Goal: Information Seeking & Learning: Understand process/instructions

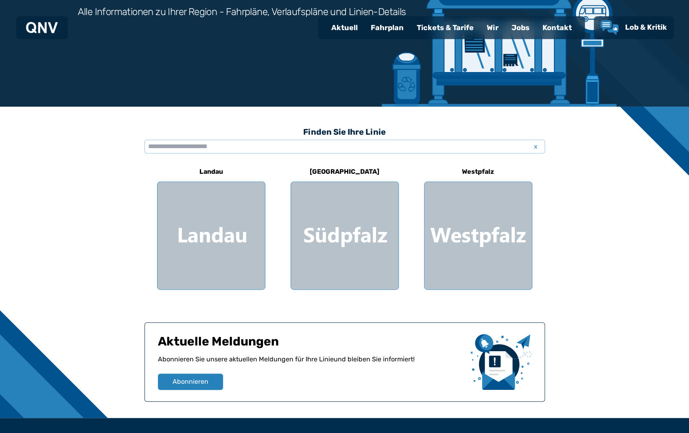
scroll to position [131, 0]
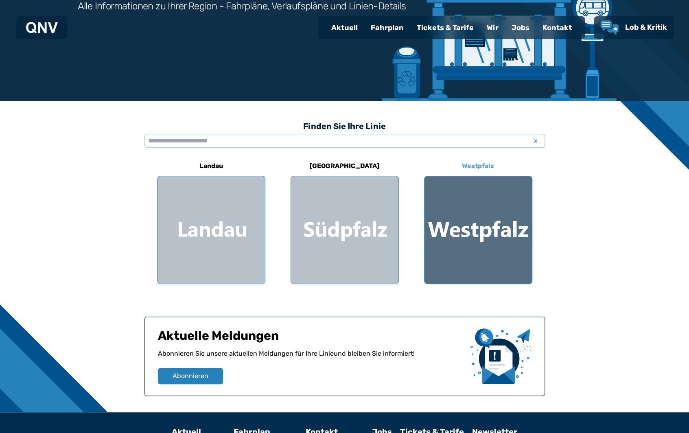
click at [464, 214] on div at bounding box center [477, 229] width 107 height 107
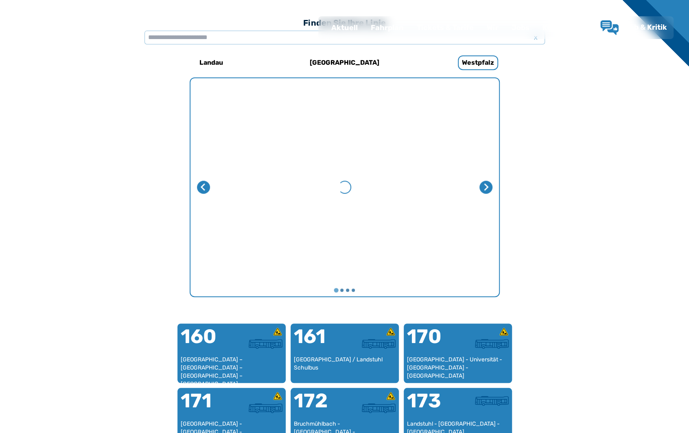
scroll to position [251, 0]
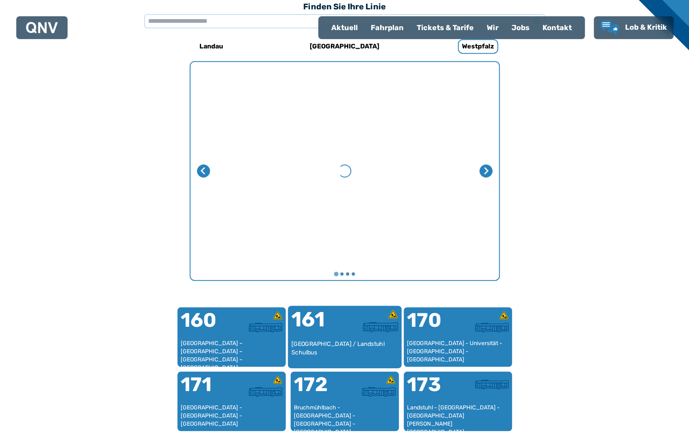
click at [356, 341] on div "[GEOGRAPHIC_DATA] / Landstuhl Schulbus" at bounding box center [344, 352] width 107 height 25
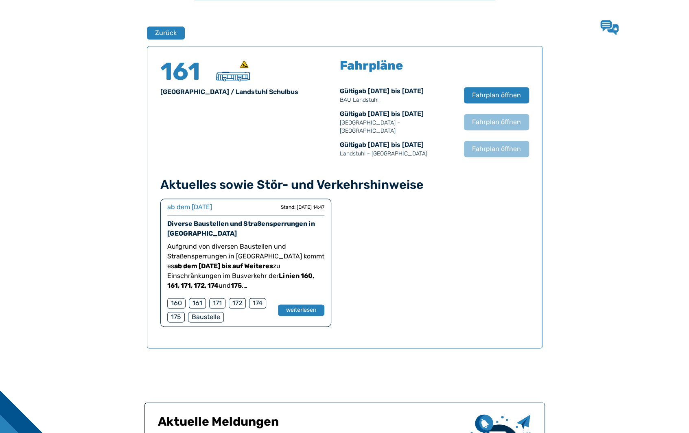
scroll to position [537, 0]
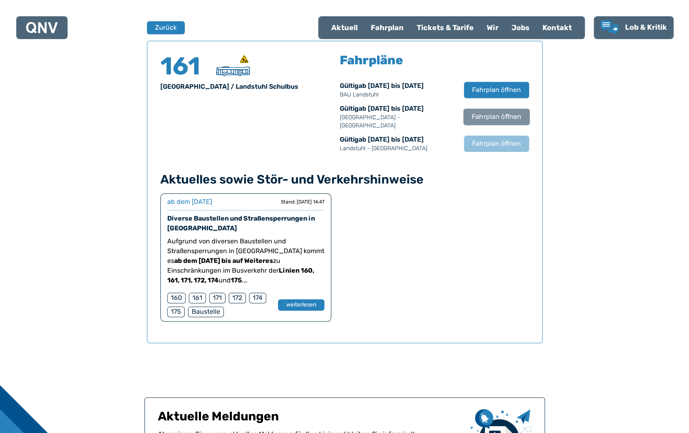
click at [524, 115] on button "Fahrplan öffnen" at bounding box center [496, 116] width 66 height 17
click at [511, 139] on span "Fahrplan öffnen" at bounding box center [496, 144] width 50 height 10
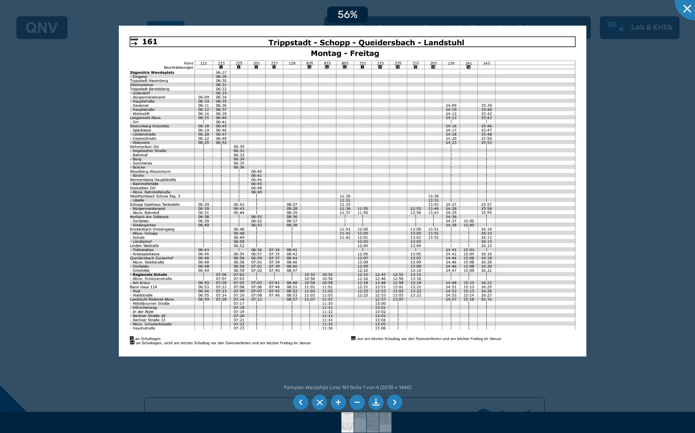
click at [477, 190] on img at bounding box center [352, 191] width 467 height 331
click at [379, 397] on li at bounding box center [375, 402] width 15 height 15
click at [88, 70] on div at bounding box center [347, 216] width 695 height 433
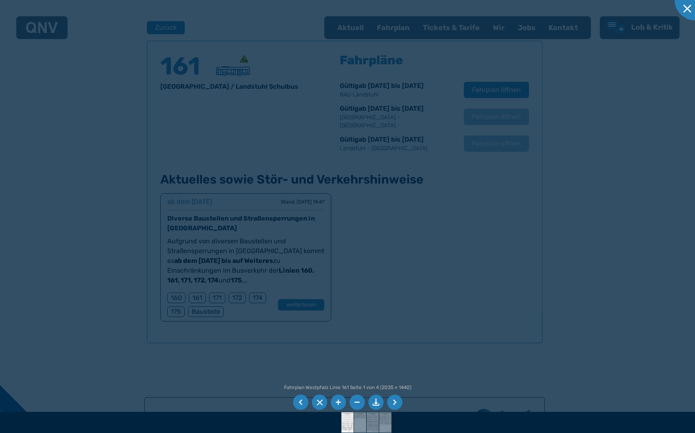
click at [88, 70] on div at bounding box center [347, 216] width 695 height 433
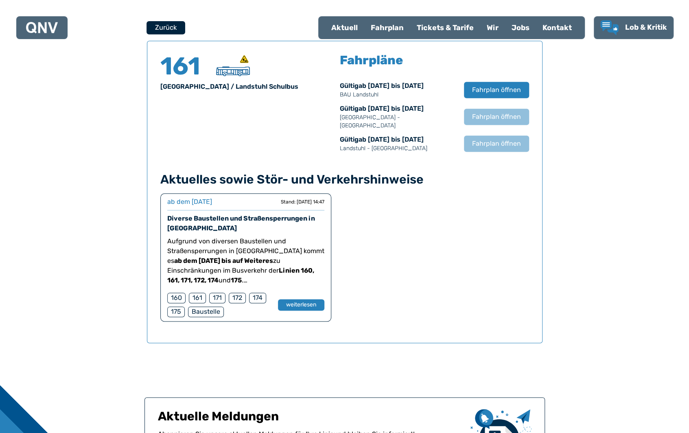
click at [176, 25] on button "Zurück" at bounding box center [165, 27] width 39 height 13
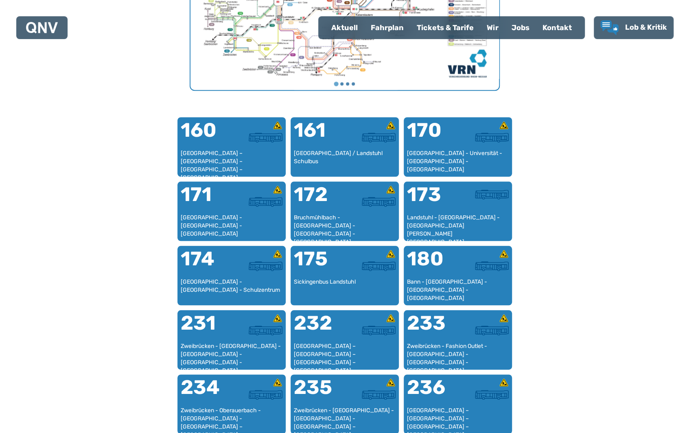
scroll to position [441, 0]
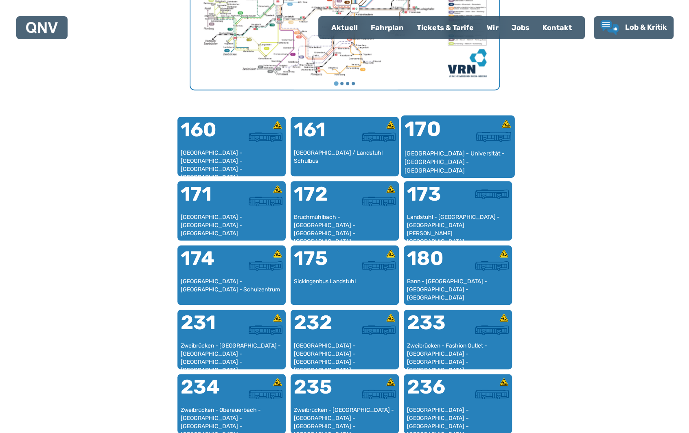
click at [423, 156] on div "[GEOGRAPHIC_DATA] - Universität - [GEOGRAPHIC_DATA] - [GEOGRAPHIC_DATA]" at bounding box center [457, 161] width 107 height 25
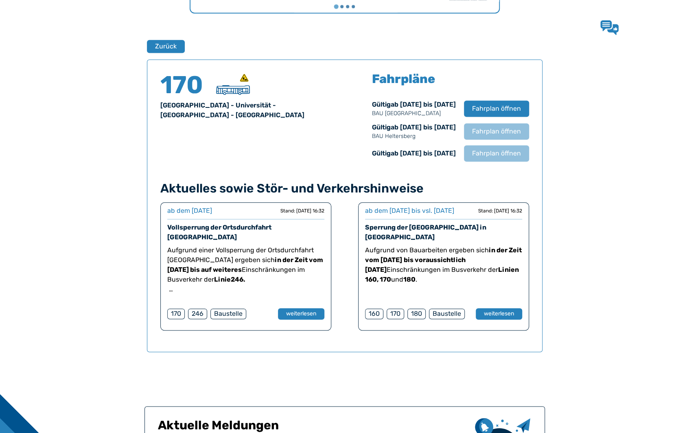
scroll to position [536, 0]
